Goal: Use online tool/utility: Utilize a website feature to perform a specific function

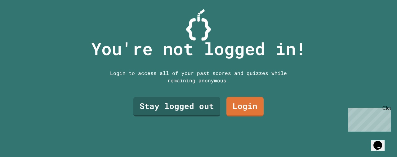
click at [193, 105] on link "Stay logged out" at bounding box center [176, 107] width 87 height 20
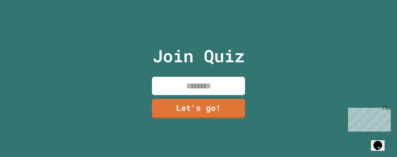
click at [208, 85] on input at bounding box center [198, 86] width 93 height 18
click at [221, 113] on link "Let's go!" at bounding box center [198, 109] width 93 height 20
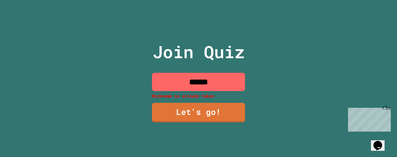
click at [217, 81] on input "******" at bounding box center [198, 82] width 93 height 18
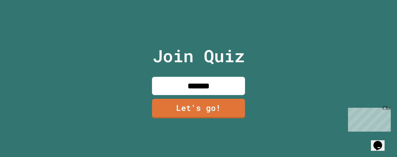
type input "*******"
click at [226, 104] on link "Let's go!" at bounding box center [198, 109] width 93 height 20
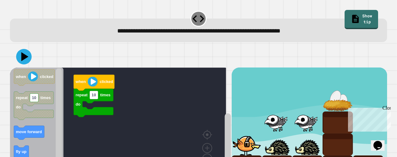
click at [28, 134] on text "move forward" at bounding box center [29, 132] width 26 height 5
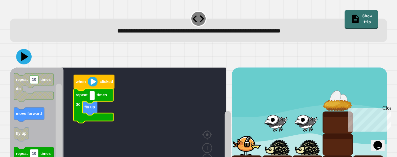
type input "*"
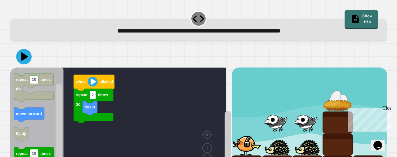
click at [32, 116] on text "move forward" at bounding box center [29, 114] width 26 height 5
click at [108, 123] on rect "Blockly Workspace" at bounding box center [118, 123] width 216 height 110
click at [105, 124] on rect "Blockly Workspace" at bounding box center [118, 123] width 216 height 110
click at [105, 121] on icon "Blockly Workspace" at bounding box center [93, 106] width 40 height 34
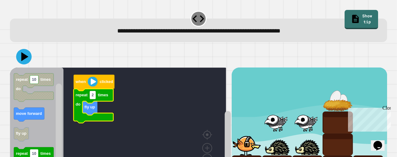
click at [105, 121] on icon "Blockly Workspace" at bounding box center [93, 106] width 40 height 34
click at [105, 119] on icon "Blockly Workspace" at bounding box center [93, 106] width 40 height 34
